Goal: Information Seeking & Learning: Learn about a topic

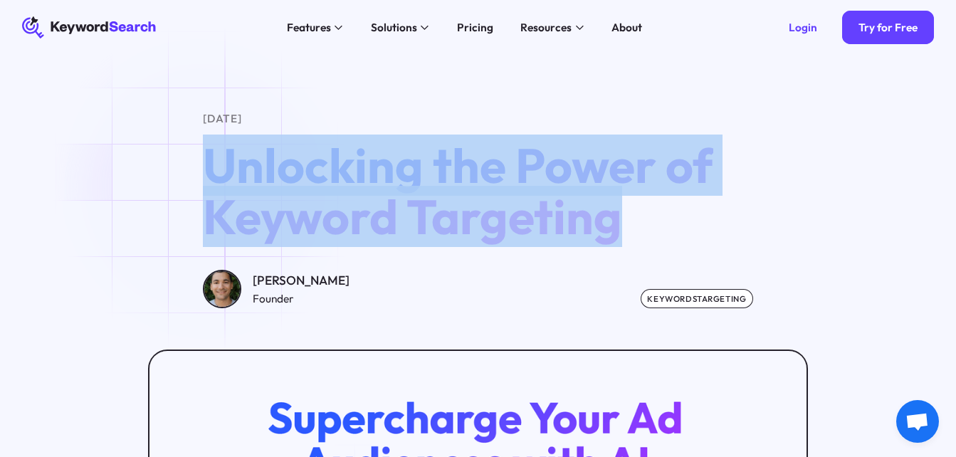
drag, startPoint x: 630, startPoint y: 225, endPoint x: 201, endPoint y: 174, distance: 432.4
click at [203, 174] on h1 "Unlocking the Power of Keyword Targeting" at bounding box center [478, 191] width 550 height 102
drag, startPoint x: 201, startPoint y: 174, endPoint x: 242, endPoint y: 186, distance: 43.0
drag, startPoint x: 242, startPoint y: 186, endPoint x: 82, endPoint y: 198, distance: 160.7
click at [82, 198] on div "[DATE] Unlocking the Power of Keyword Targeting [PERSON_NAME] Founder KeywordsT…" at bounding box center [478, 209] width 956 height 199
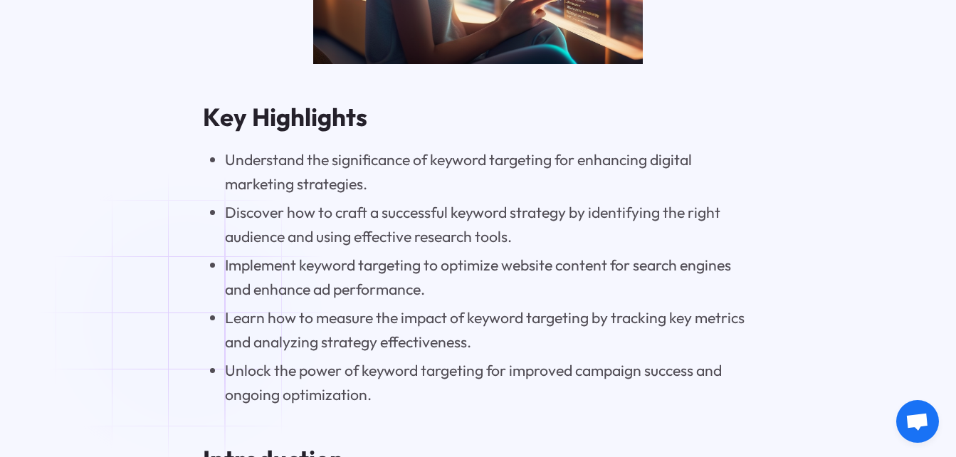
scroll to position [1282, 0]
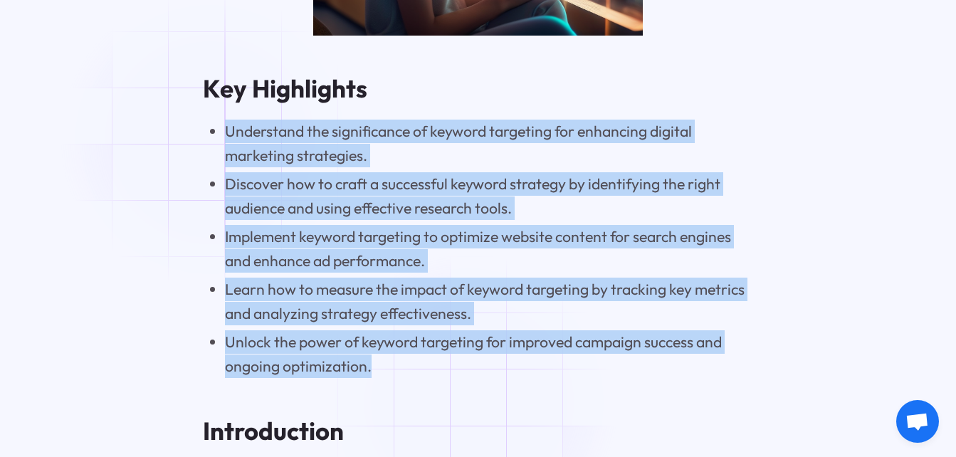
drag, startPoint x: 391, startPoint y: 380, endPoint x: 212, endPoint y: 140, distance: 299.8
click at [212, 140] on ul "Understand the significance of keyword targeting for enhancing digital marketin…" at bounding box center [478, 249] width 550 height 258
click at [430, 377] on li "Unlock the power of keyword targeting for improved campaign success and ongoing…" at bounding box center [489, 353] width 528 height 47
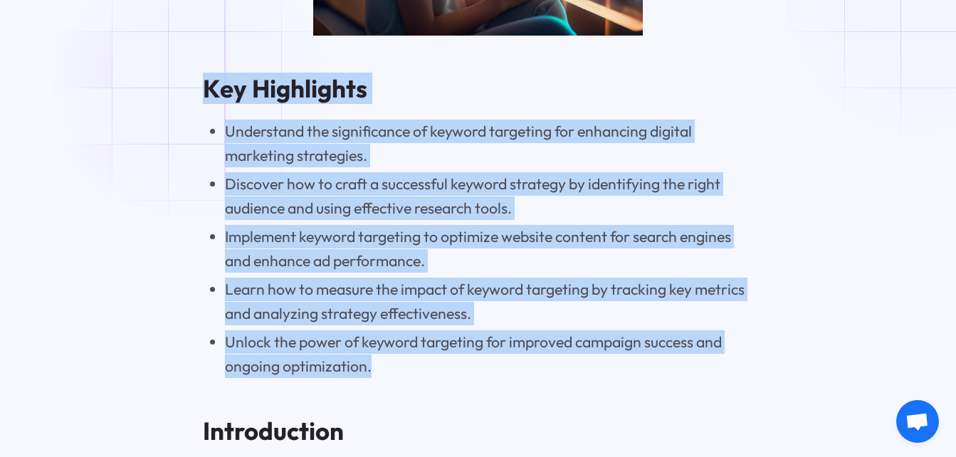
drag, startPoint x: 402, startPoint y: 378, endPoint x: 196, endPoint y: 84, distance: 358.9
drag, startPoint x: 196, startPoint y: 84, endPoint x: 350, endPoint y: 97, distance: 155.1
copy div "Key Highlights Understand the significance of keyword targeting for enhancing d…"
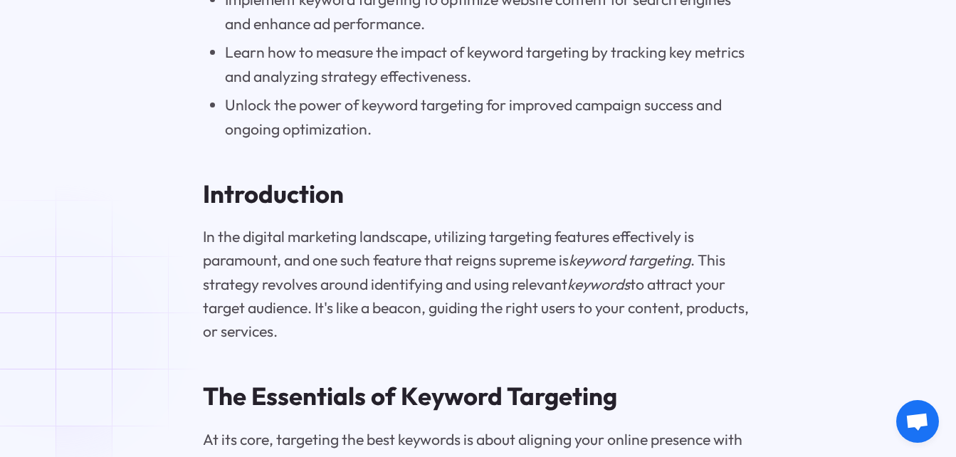
scroll to position [1547, 0]
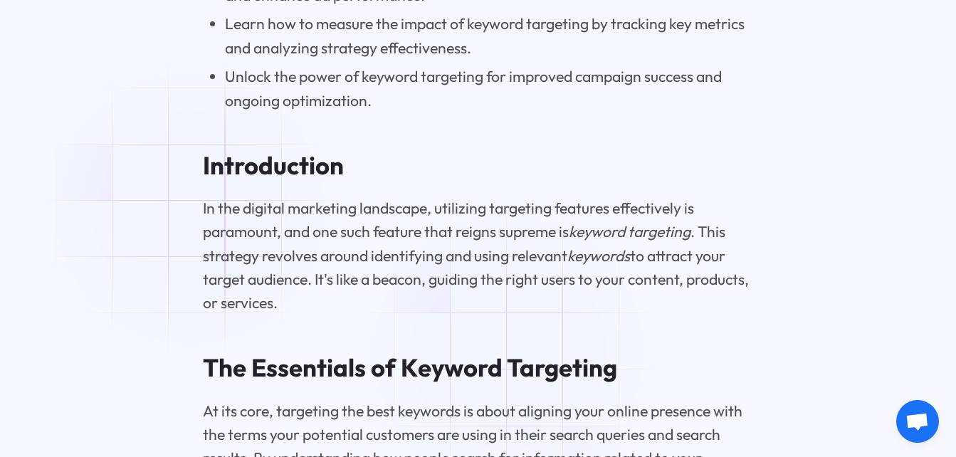
drag, startPoint x: 360, startPoint y: 320, endPoint x: 192, endPoint y: 209, distance: 202.4
drag, startPoint x: 192, startPoint y: 209, endPoint x: 227, endPoint y: 256, distance: 59.0
copy p "In the digital marketing landscape, utilizing targeting features effectively is…"
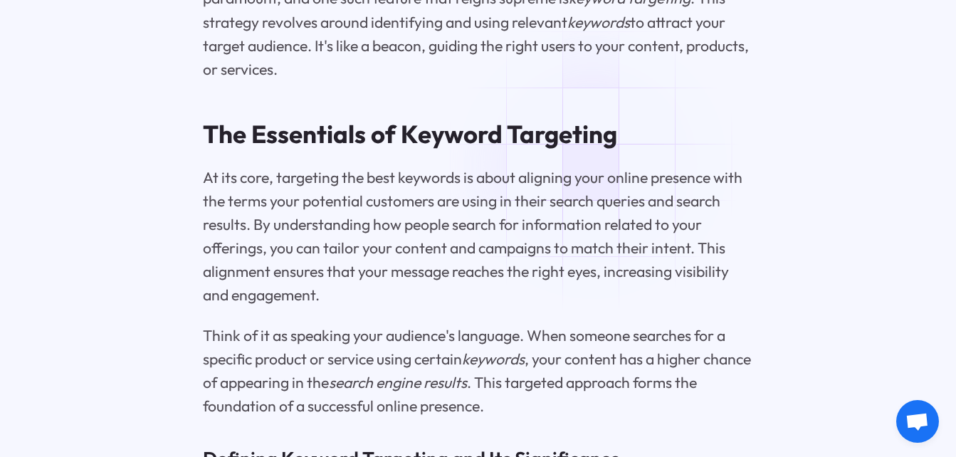
scroll to position [1794, 0]
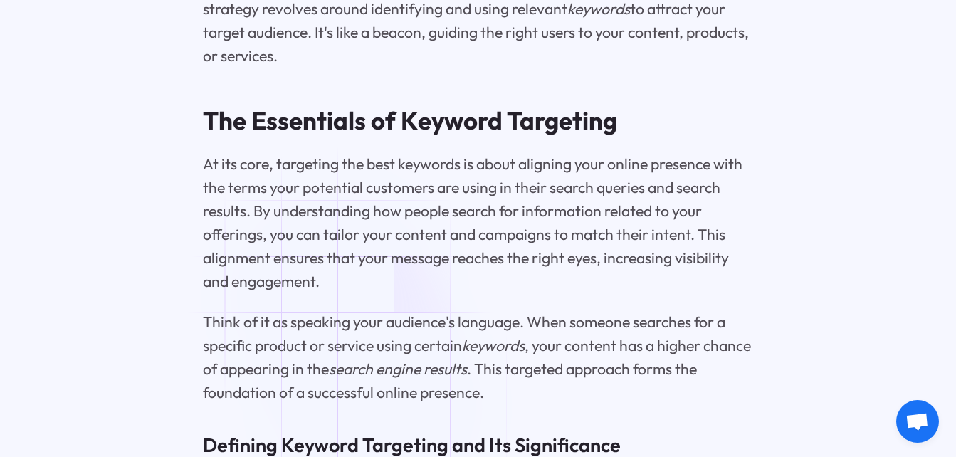
click at [339, 294] on p "At its core, targeting the best keywords is about aligning your online presence…" at bounding box center [478, 223] width 550 height 142
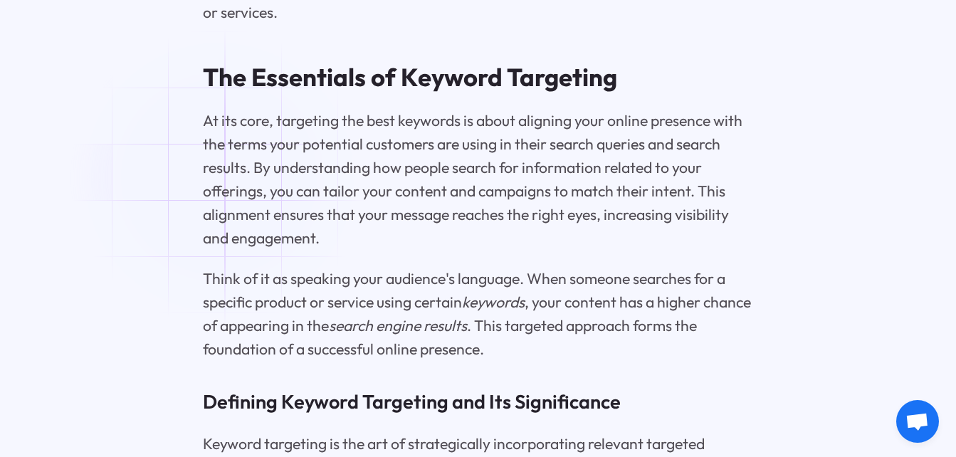
scroll to position [1851, 0]
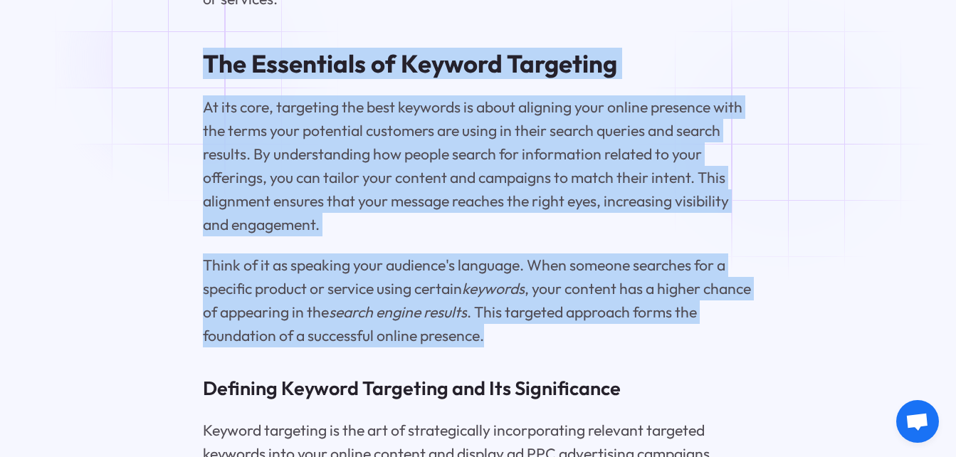
drag, startPoint x: 531, startPoint y: 349, endPoint x: 198, endPoint y: 61, distance: 440.2
drag, startPoint x: 198, startPoint y: 61, endPoint x: 229, endPoint y: 171, distance: 114.7
copy div "The Essentials of Keyword Targeting At its core, targeting the best keywords is…"
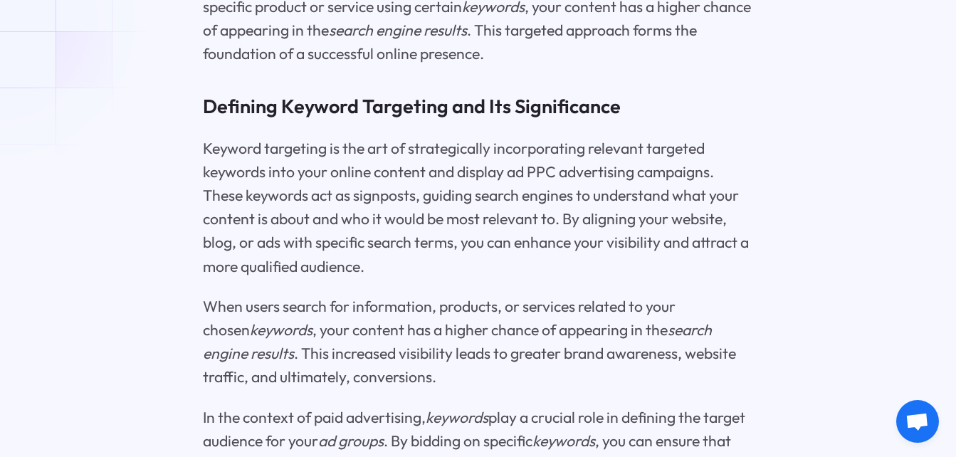
scroll to position [2146, 0]
